Goal: Navigation & Orientation: Understand site structure

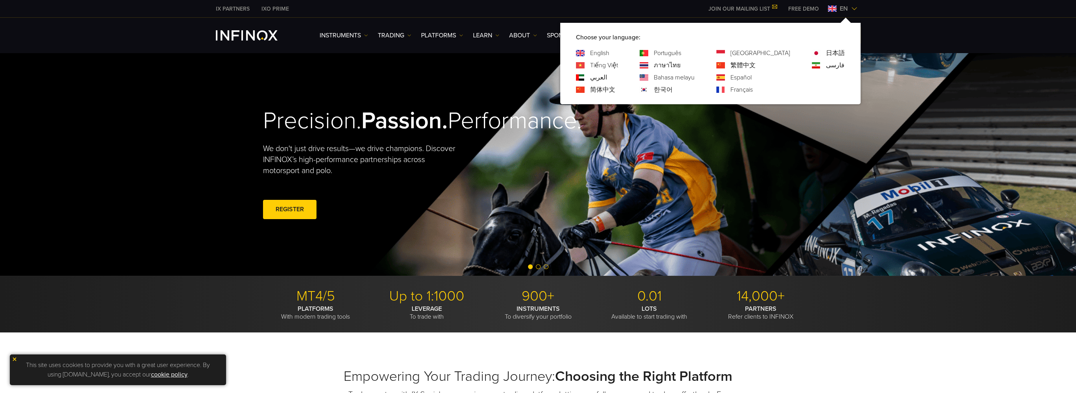
click at [673, 92] on link "한국어" at bounding box center [663, 89] width 19 height 9
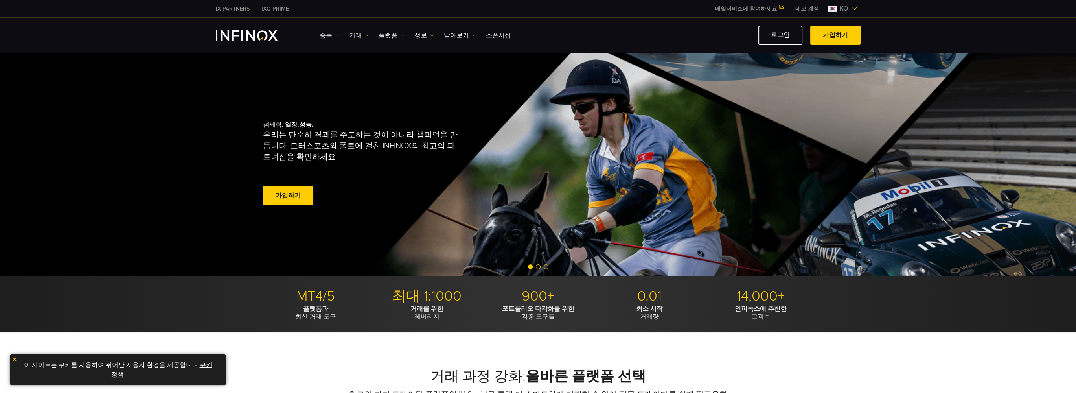
click at [333, 33] on link "종목" at bounding box center [330, 35] width 20 height 9
click at [357, 35] on link "거래" at bounding box center [359, 35] width 20 height 9
click at [381, 34] on link "플랫폼" at bounding box center [392, 35] width 26 height 9
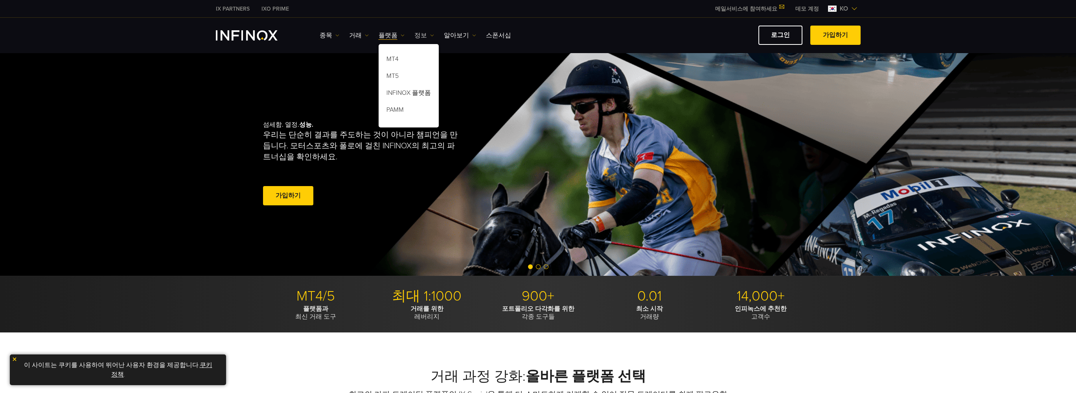
click at [418, 33] on link "정보" at bounding box center [425, 35] width 20 height 9
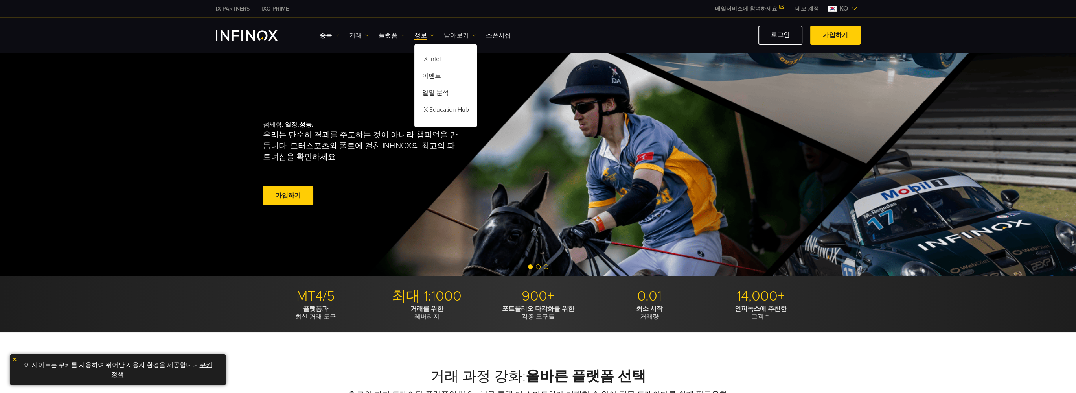
click at [450, 31] on link "알아보기" at bounding box center [460, 35] width 32 height 9
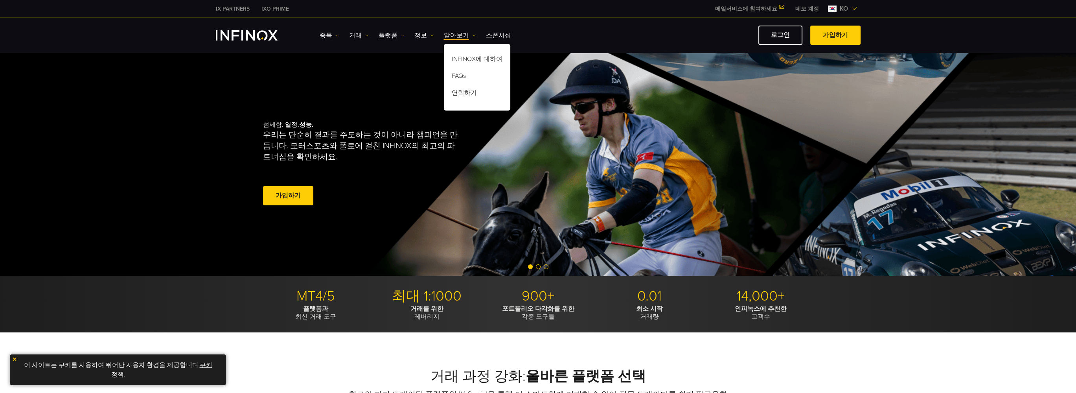
click at [486, 29] on div "종목 종목 상품 정보 거래 계정" at bounding box center [590, 35] width 541 height 19
